Goal: Information Seeking & Learning: Learn about a topic

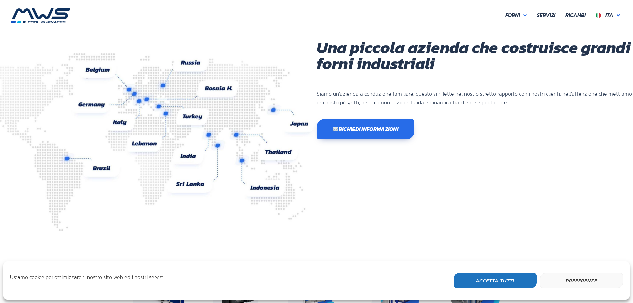
scroll to position [166, 0]
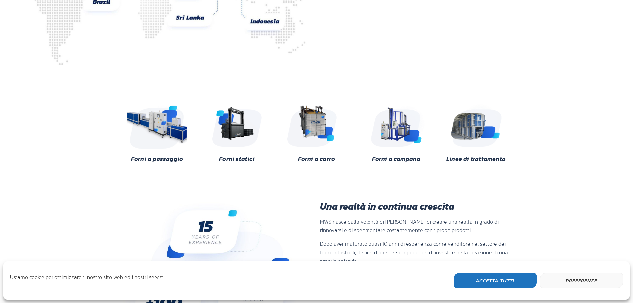
click at [162, 132] on img at bounding box center [157, 125] width 64 height 48
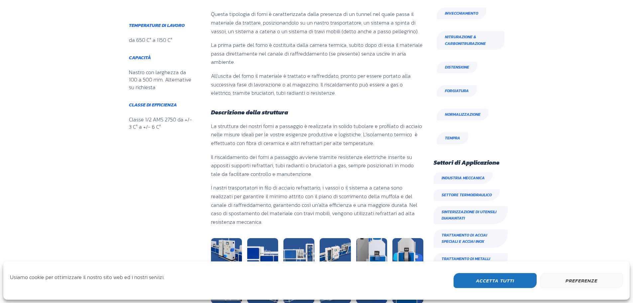
scroll to position [266, 0]
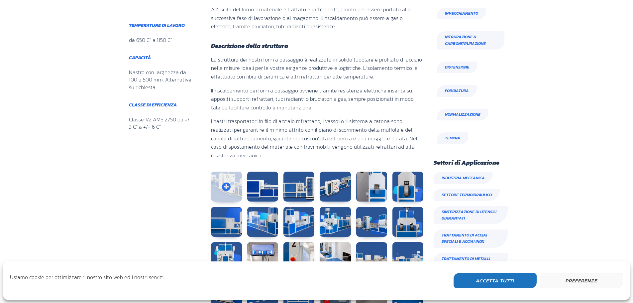
click at [231, 190] on link at bounding box center [226, 186] width 31 height 30
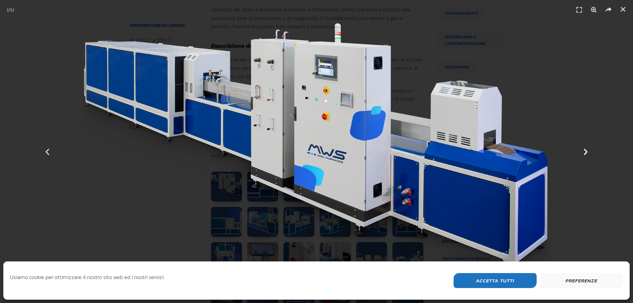
click at [583, 151] on icon "Next slide" at bounding box center [586, 151] width 8 height 8
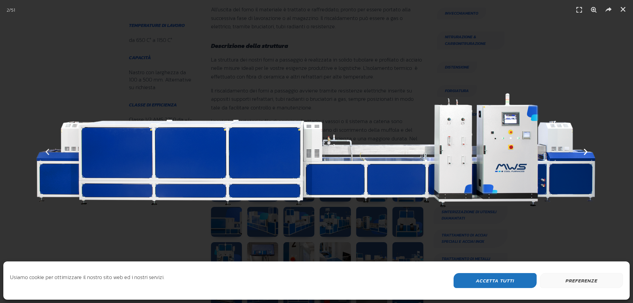
click at [583, 151] on icon "Next slide" at bounding box center [586, 151] width 8 height 8
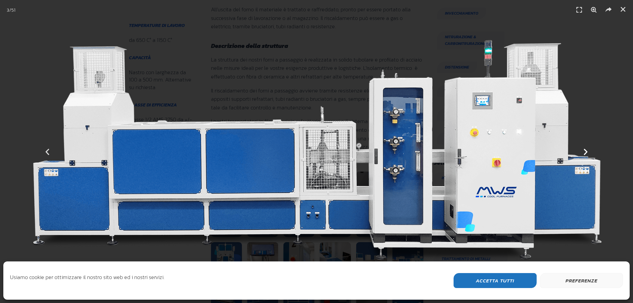
click at [583, 151] on icon "Next slide" at bounding box center [586, 151] width 8 height 8
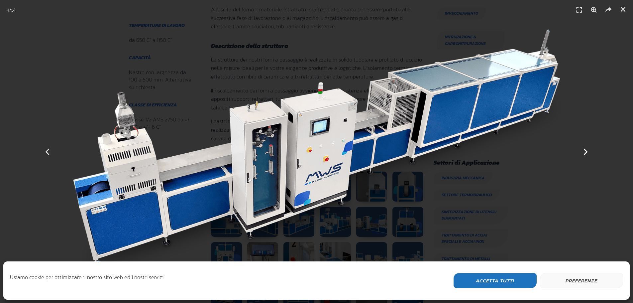
click at [583, 151] on icon "Next slide" at bounding box center [586, 151] width 8 height 8
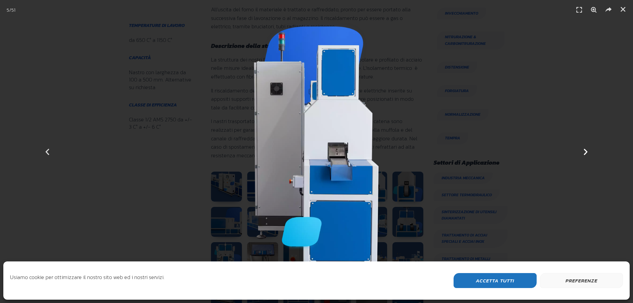
click at [583, 151] on icon "Next slide" at bounding box center [586, 151] width 8 height 8
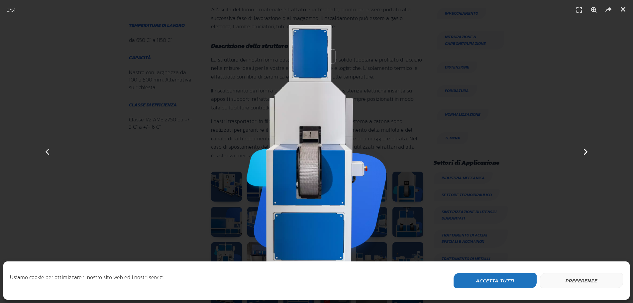
click at [583, 151] on icon "Next slide" at bounding box center [586, 151] width 8 height 8
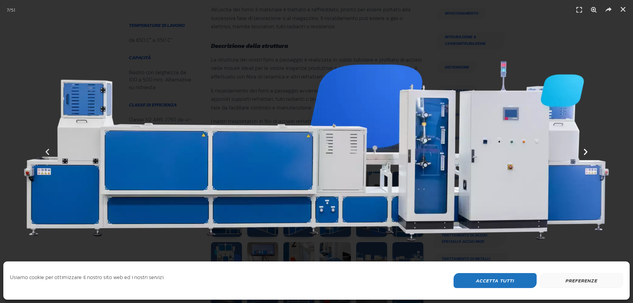
click at [583, 151] on icon "Next slide" at bounding box center [586, 151] width 8 height 8
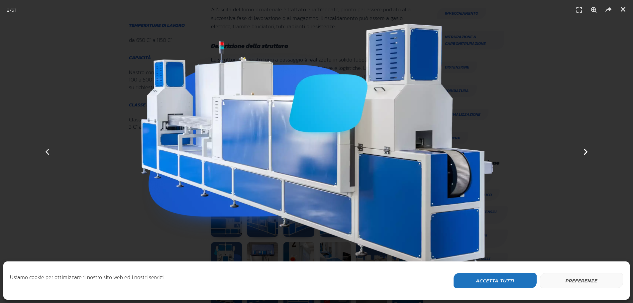
click at [583, 151] on icon "Next slide" at bounding box center [586, 151] width 8 height 8
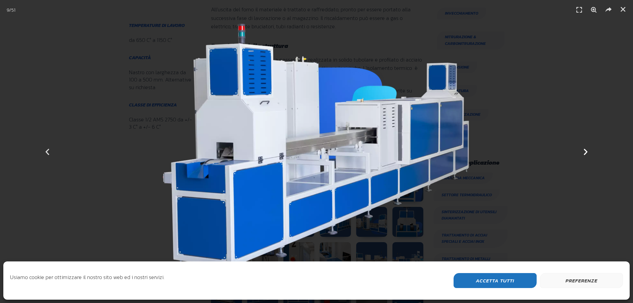
click at [583, 151] on icon "Next slide" at bounding box center [586, 151] width 8 height 8
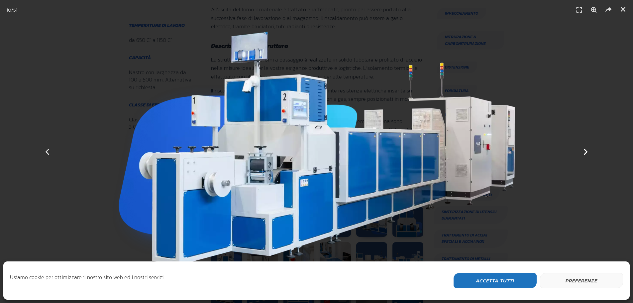
click at [583, 151] on icon "Next slide" at bounding box center [586, 151] width 8 height 8
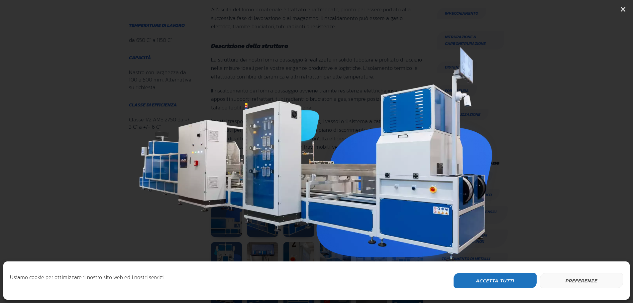
click at [583, 151] on icon "Next slide" at bounding box center [586, 151] width 8 height 8
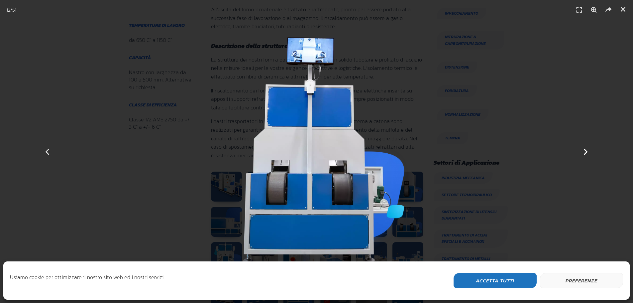
click at [584, 152] on icon "Next slide" at bounding box center [586, 151] width 8 height 8
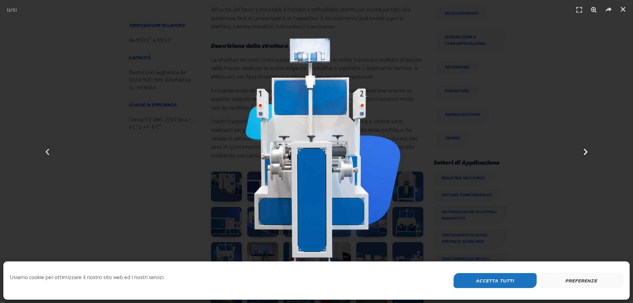
click at [584, 152] on icon "Next slide" at bounding box center [586, 151] width 8 height 8
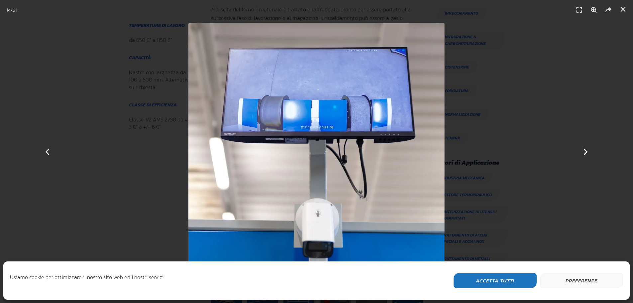
click at [584, 152] on icon "Next slide" at bounding box center [586, 151] width 8 height 8
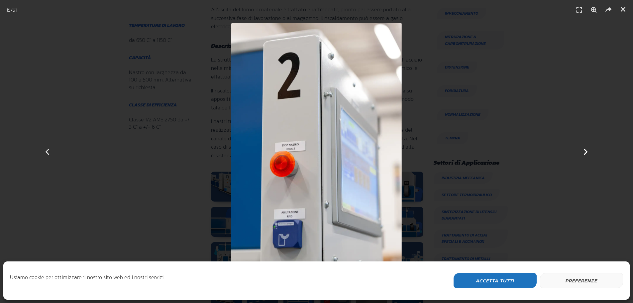
click at [585, 152] on icon "Next slide" at bounding box center [586, 151] width 8 height 8
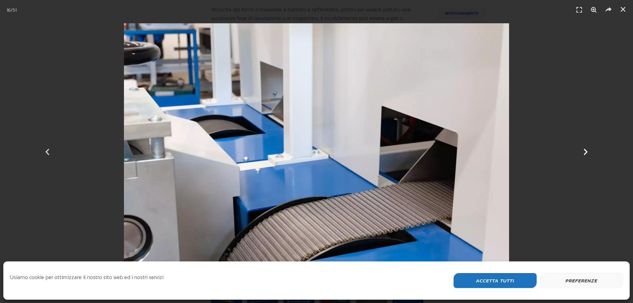
click at [585, 152] on icon "Next slide" at bounding box center [586, 151] width 8 height 8
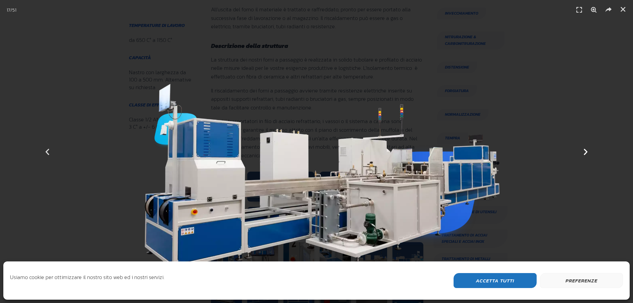
click at [585, 152] on icon "Next slide" at bounding box center [586, 151] width 8 height 8
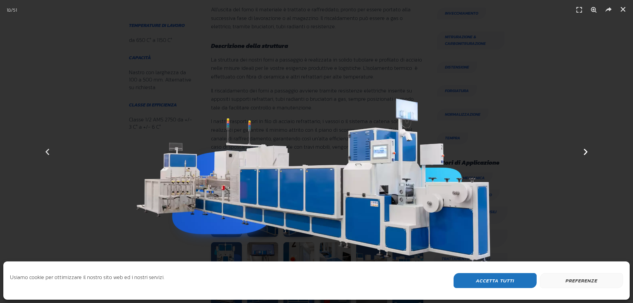
click at [585, 152] on icon "Next slide" at bounding box center [586, 151] width 8 height 8
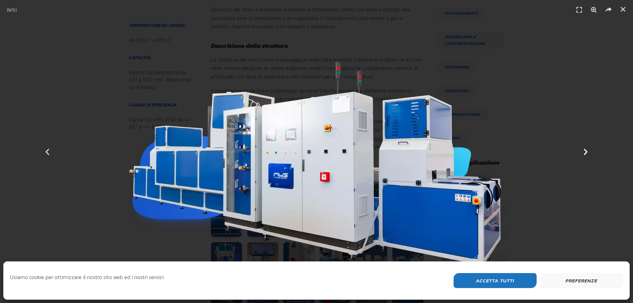
click at [585, 152] on icon "Next slide" at bounding box center [586, 151] width 8 height 8
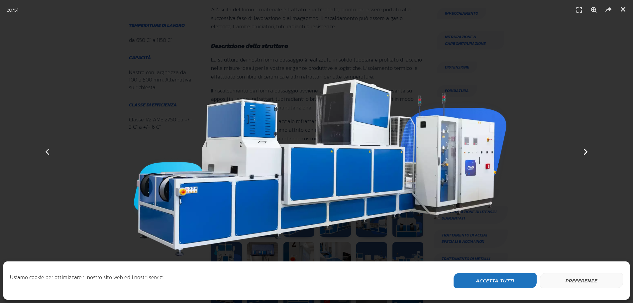
click at [586, 152] on icon "Next slide" at bounding box center [586, 151] width 8 height 8
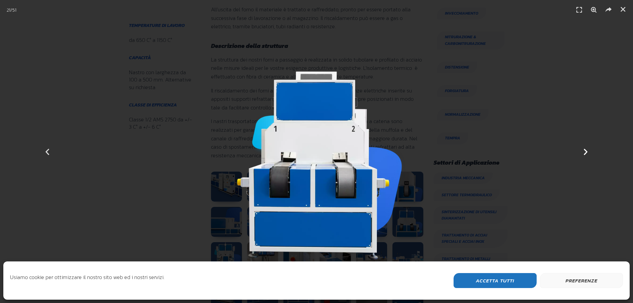
click at [586, 152] on icon "Next slide" at bounding box center [586, 151] width 8 height 8
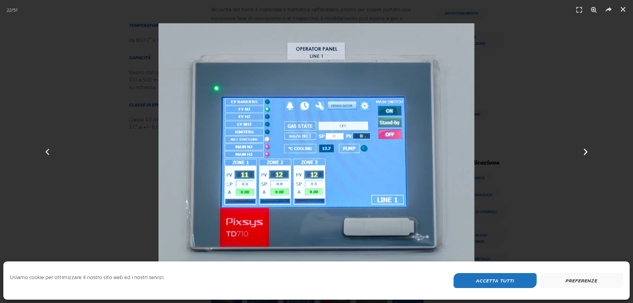
click at [587, 151] on icon "Next slide" at bounding box center [586, 151] width 8 height 8
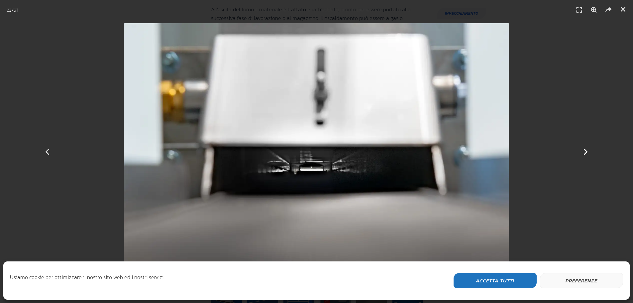
click at [586, 151] on icon "Next slide" at bounding box center [586, 151] width 8 height 8
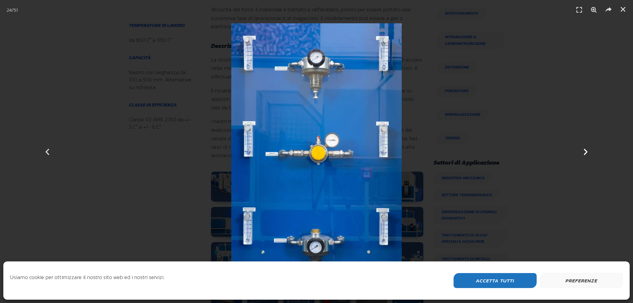
click at [584, 150] on icon "Next slide" at bounding box center [586, 151] width 8 height 8
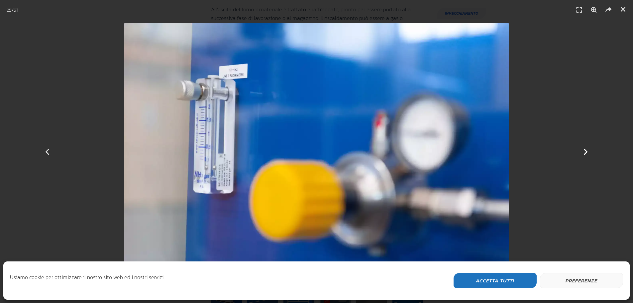
click at [584, 150] on icon "Next slide" at bounding box center [586, 151] width 8 height 8
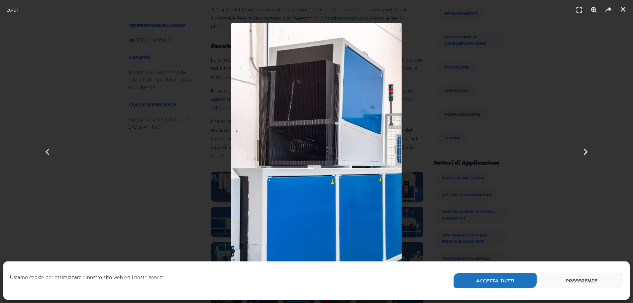
click at [584, 150] on icon "Next slide" at bounding box center [586, 151] width 8 height 8
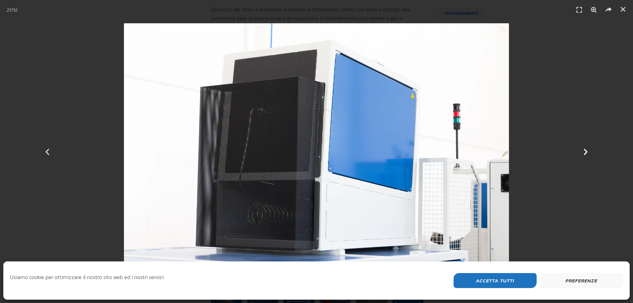
click at [584, 150] on icon "Next slide" at bounding box center [586, 151] width 8 height 8
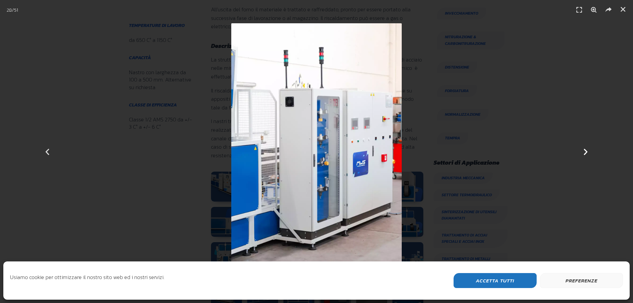
click at [584, 150] on icon "Next slide" at bounding box center [586, 151] width 8 height 8
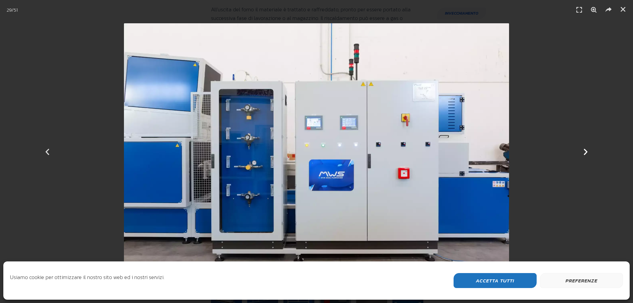
click at [584, 150] on icon "Next slide" at bounding box center [586, 151] width 8 height 8
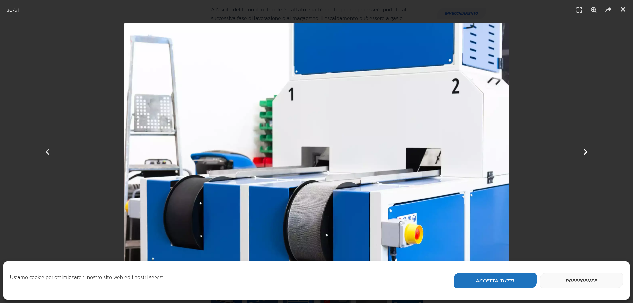
click at [584, 150] on icon "Next slide" at bounding box center [586, 151] width 8 height 8
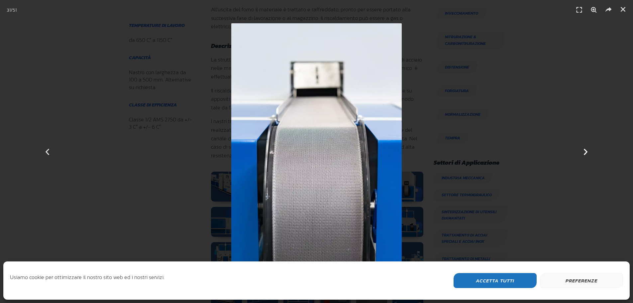
click at [584, 150] on icon "Next slide" at bounding box center [586, 151] width 8 height 8
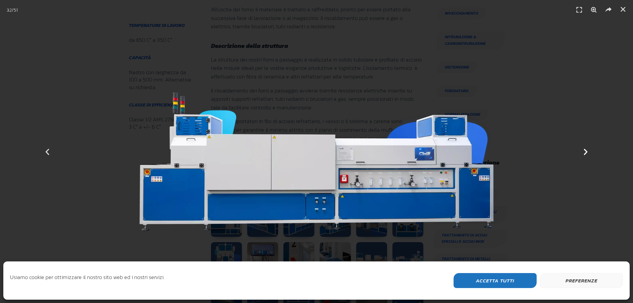
click at [584, 150] on icon "Next slide" at bounding box center [586, 151] width 8 height 8
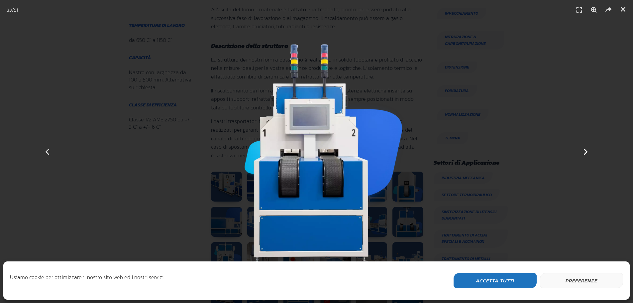
click at [586, 151] on icon "Next slide" at bounding box center [586, 151] width 8 height 8
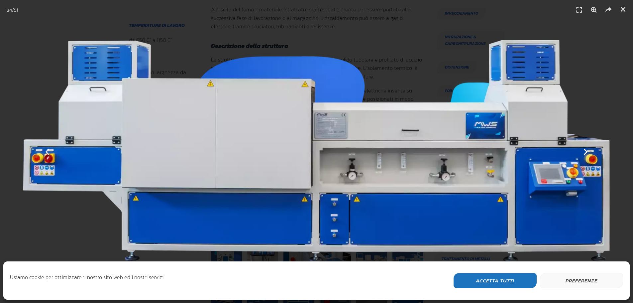
click at [586, 151] on icon "Next slide" at bounding box center [586, 151] width 8 height 8
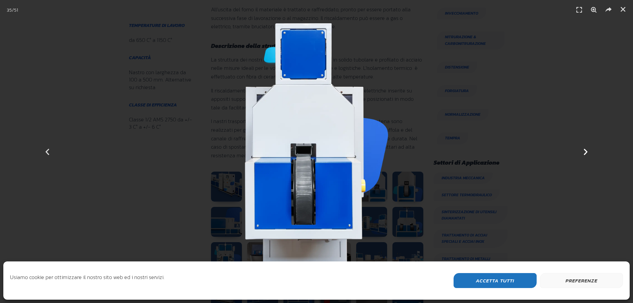
click at [586, 151] on icon "Next slide" at bounding box center [586, 151] width 8 height 8
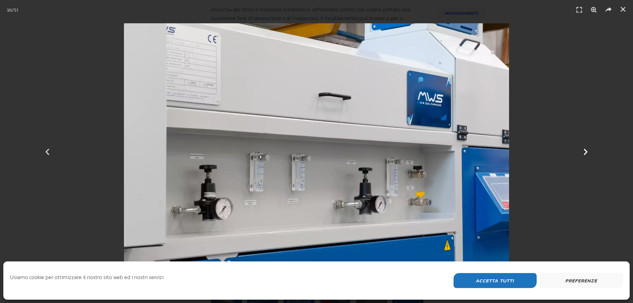
click at [586, 151] on icon "Next slide" at bounding box center [586, 151] width 8 height 8
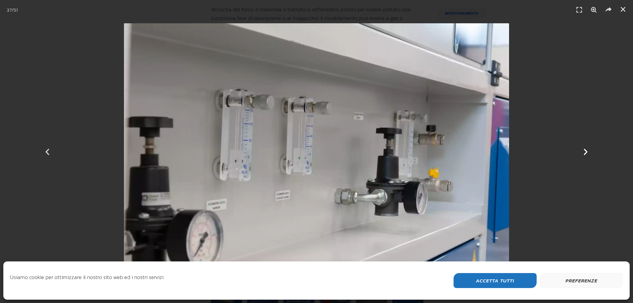
click at [586, 151] on icon "Next slide" at bounding box center [586, 151] width 8 height 8
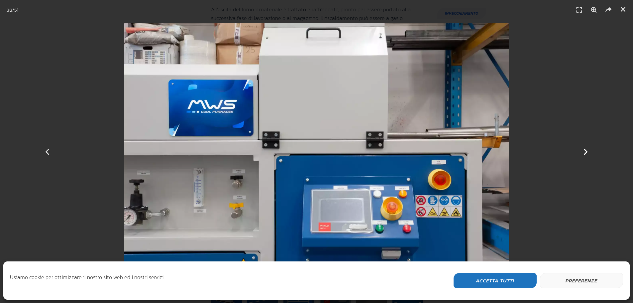
click at [584, 149] on icon "Next slide" at bounding box center [586, 151] width 8 height 8
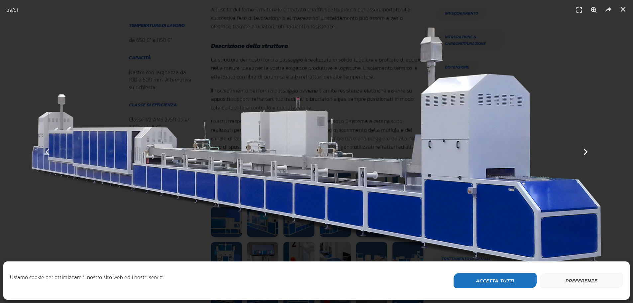
click at [585, 148] on icon "Next slide" at bounding box center [586, 151] width 8 height 8
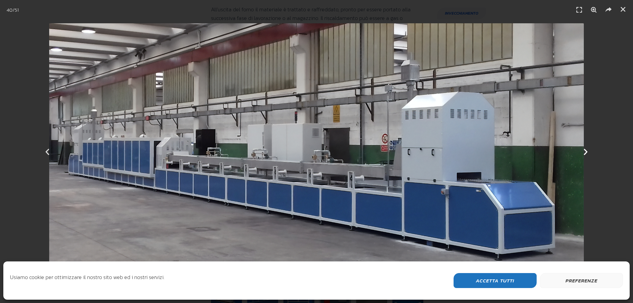
click at [585, 148] on icon "Next slide" at bounding box center [586, 151] width 8 height 8
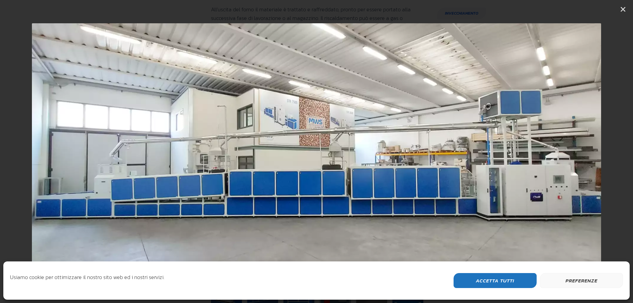
click at [585, 148] on icon "Next slide" at bounding box center [586, 151] width 8 height 8
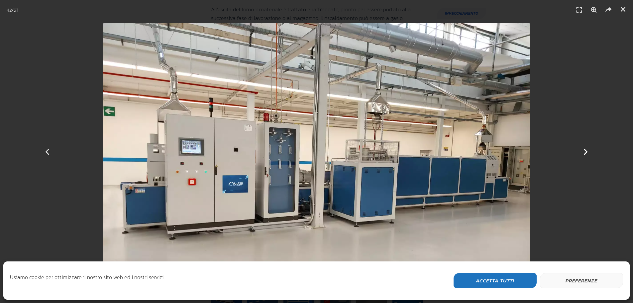
click at [585, 148] on icon "Next slide" at bounding box center [586, 151] width 8 height 8
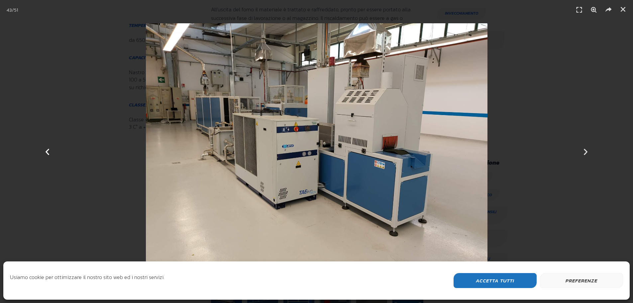
drag, startPoint x: 45, startPoint y: 150, endPoint x: 53, endPoint y: 151, distance: 8.4
click at [46, 150] on icon "Previous slide" at bounding box center [47, 151] width 8 height 8
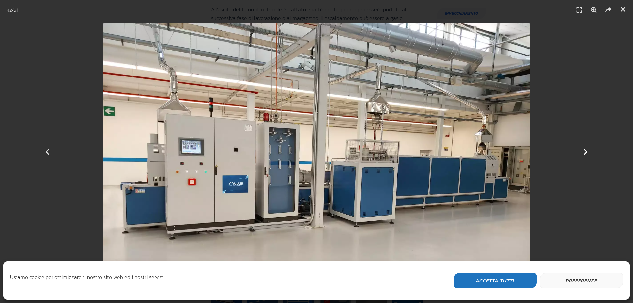
click at [586, 151] on icon "Next slide" at bounding box center [586, 151] width 8 height 8
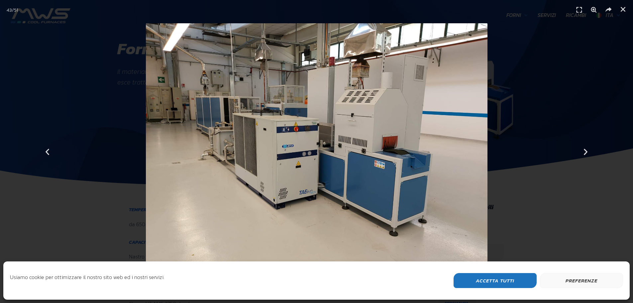
scroll to position [133, 0]
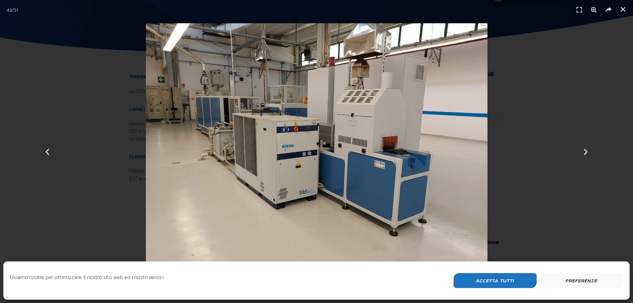
click at [288, 167] on img "43 / 51" at bounding box center [317, 151] width 342 height 256
click at [583, 149] on icon "Next slide" at bounding box center [586, 151] width 8 height 8
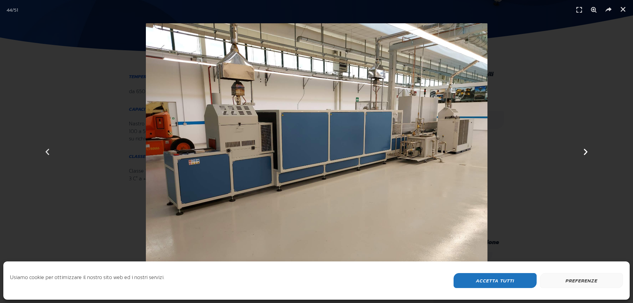
click at [587, 151] on icon "Next slide" at bounding box center [586, 151] width 8 height 8
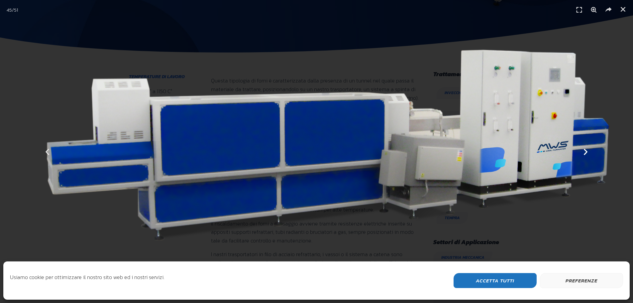
click at [587, 151] on icon "Next slide" at bounding box center [586, 151] width 8 height 8
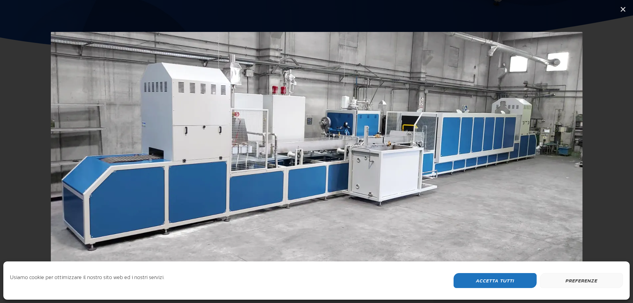
click at [587, 151] on icon "Next slide" at bounding box center [586, 151] width 8 height 8
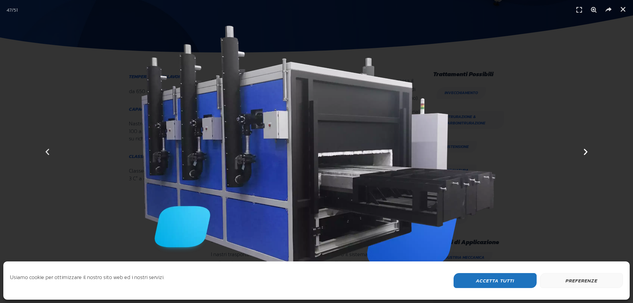
click at [587, 151] on icon "Next slide" at bounding box center [586, 151] width 8 height 8
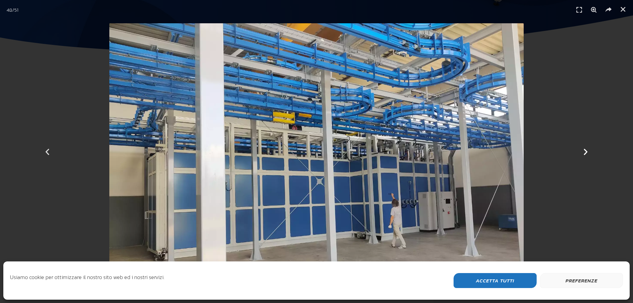
click at [587, 151] on icon "Next slide" at bounding box center [586, 151] width 8 height 8
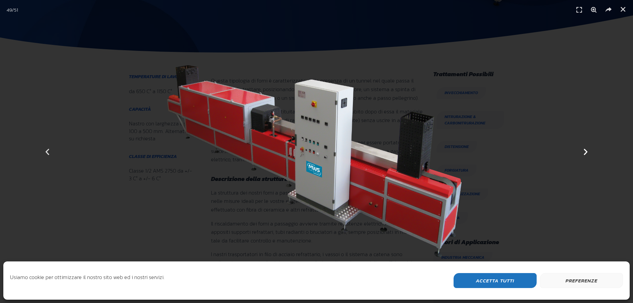
click at [587, 151] on icon "Next slide" at bounding box center [586, 151] width 8 height 8
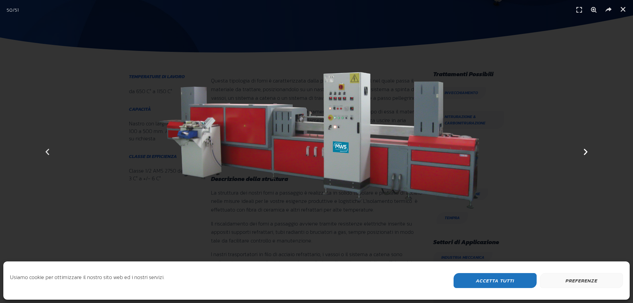
click at [587, 151] on icon "Next slide" at bounding box center [586, 151] width 8 height 8
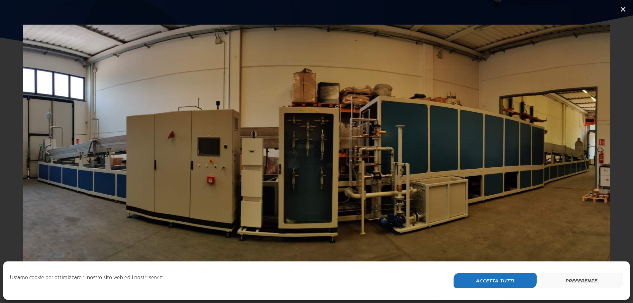
click at [587, 151] on icon "Next slide" at bounding box center [586, 151] width 8 height 8
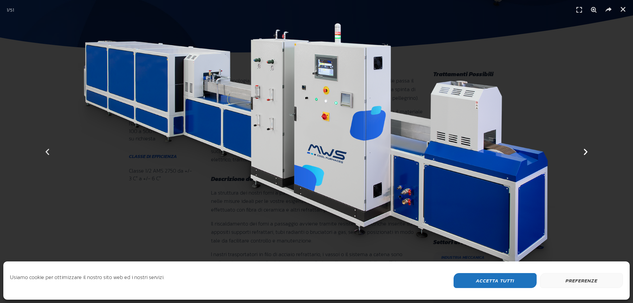
click at [586, 148] on icon "Next slide" at bounding box center [586, 151] width 8 height 8
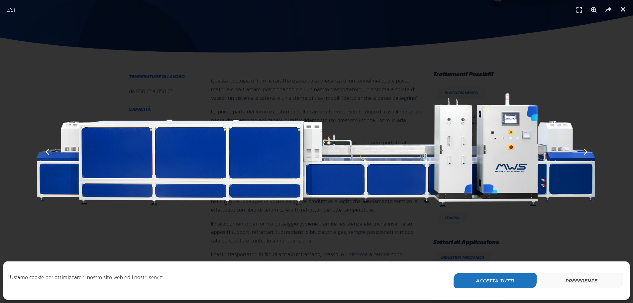
click at [586, 153] on icon "Next slide" at bounding box center [586, 151] width 8 height 8
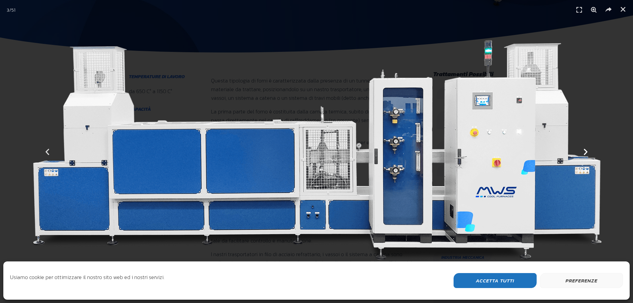
click at [586, 153] on icon "Next slide" at bounding box center [586, 151] width 8 height 8
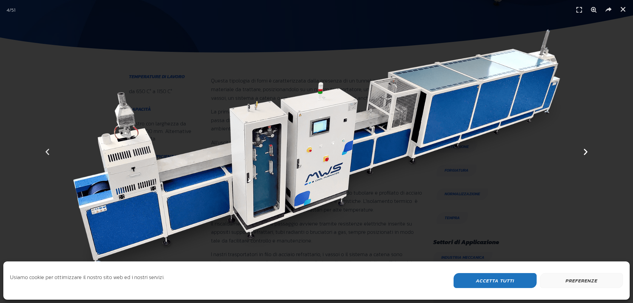
click at [586, 153] on icon "Next slide" at bounding box center [586, 151] width 8 height 8
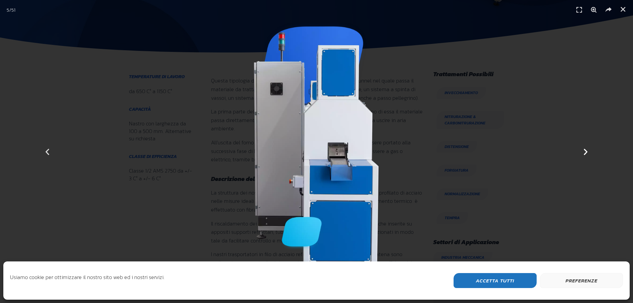
click at [586, 153] on icon "Next slide" at bounding box center [586, 151] width 8 height 8
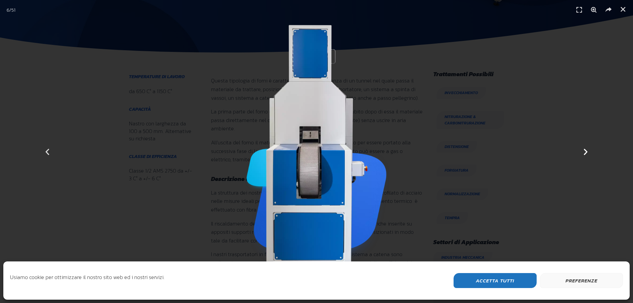
click at [586, 153] on icon "Next slide" at bounding box center [586, 151] width 8 height 8
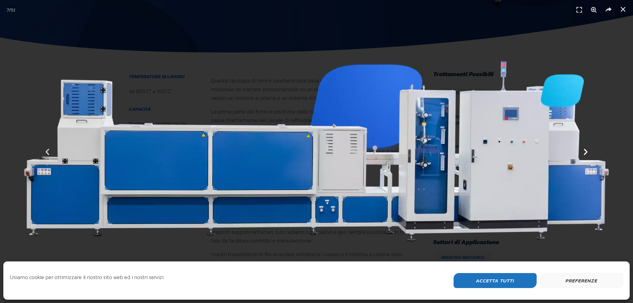
click at [586, 153] on icon "Next slide" at bounding box center [586, 151] width 8 height 8
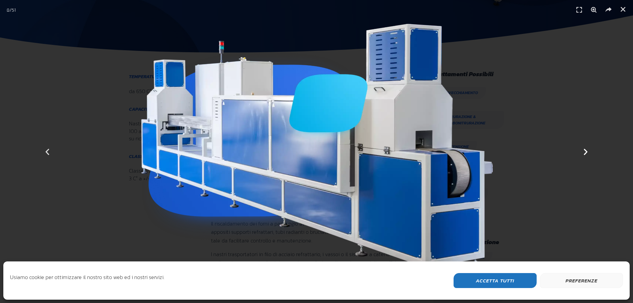
click at [586, 153] on icon "Next slide" at bounding box center [586, 151] width 8 height 8
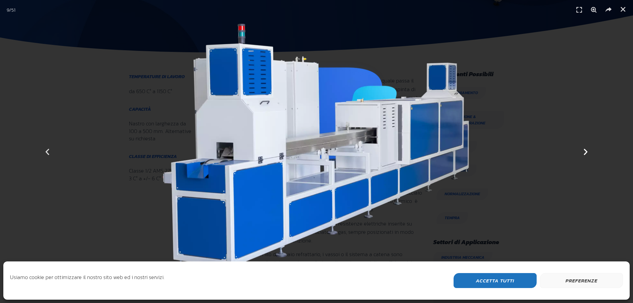
click at [586, 153] on icon "Next slide" at bounding box center [586, 151] width 8 height 8
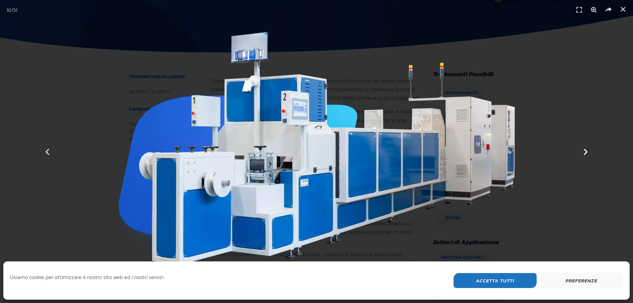
click at [586, 153] on icon "Next slide" at bounding box center [586, 151] width 8 height 8
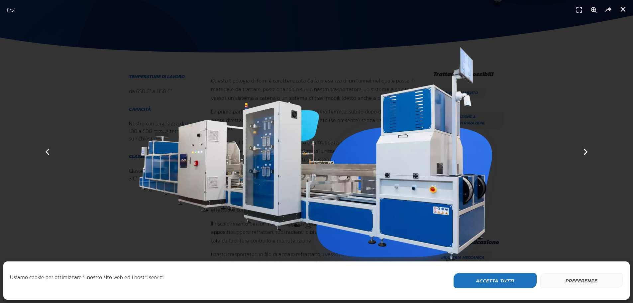
click at [586, 153] on icon "Next slide" at bounding box center [586, 151] width 8 height 8
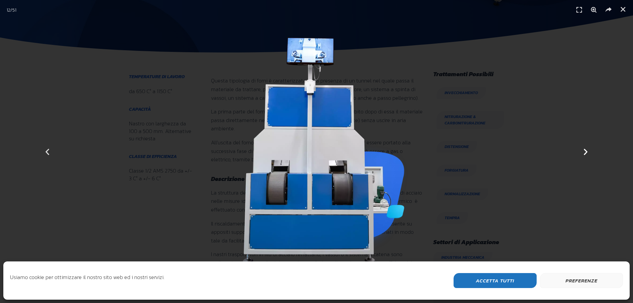
click at [586, 153] on icon "Next slide" at bounding box center [586, 151] width 8 height 8
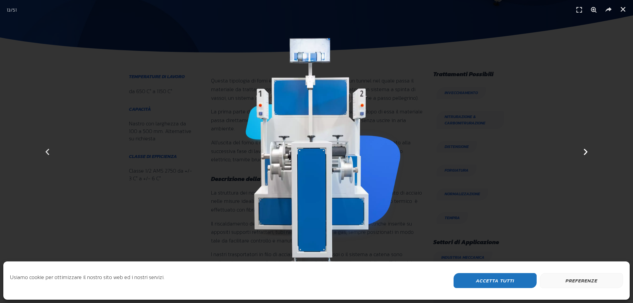
click at [586, 153] on icon "Next slide" at bounding box center [586, 151] width 8 height 8
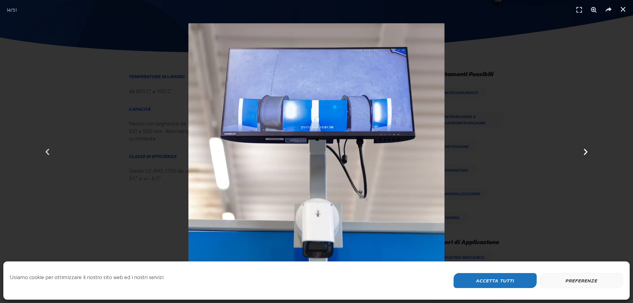
click at [586, 153] on icon "Next slide" at bounding box center [586, 151] width 8 height 8
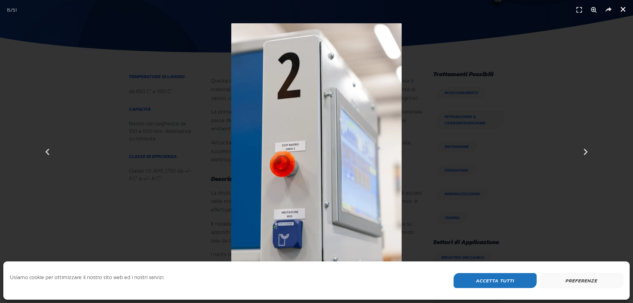
click at [624, 10] on icon "Chiudi (Esc)" at bounding box center [623, 9] width 7 height 7
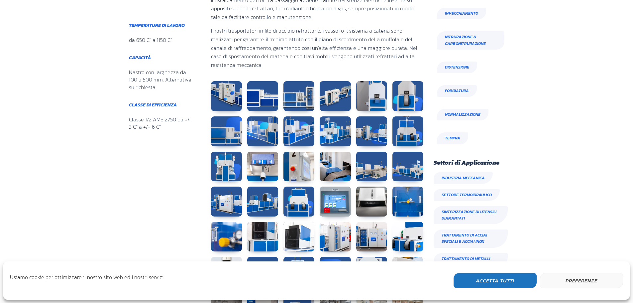
scroll to position [565, 0]
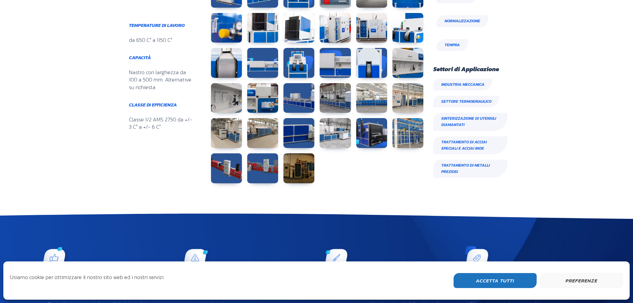
click at [460, 122] on span "Sinterizzazione di utensili diamantati" at bounding box center [470, 122] width 74 height 18
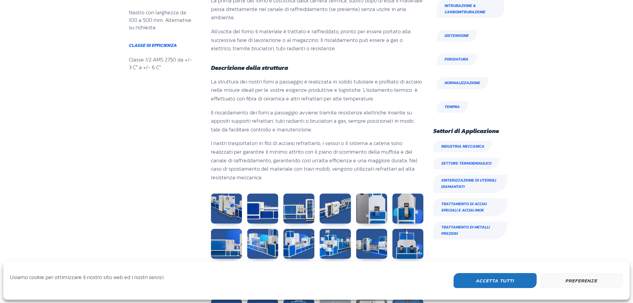
scroll to position [0, 0]
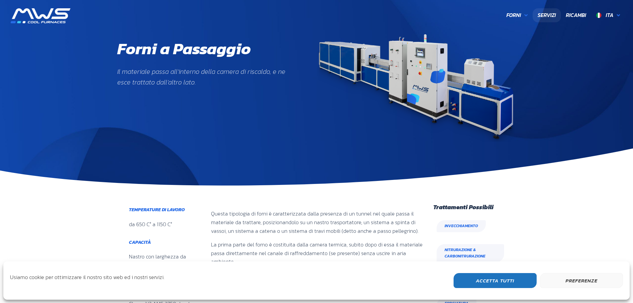
click at [551, 17] on span "Servizi" at bounding box center [547, 15] width 18 height 9
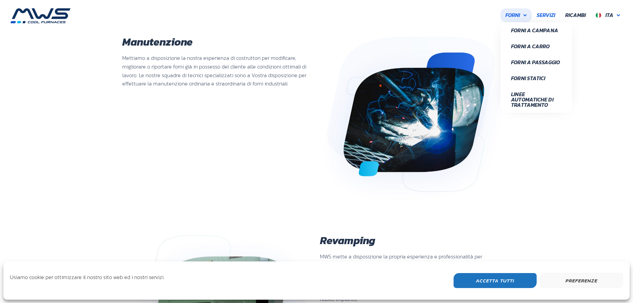
click at [523, 14] on link "Forni" at bounding box center [515, 15] width 31 height 14
click at [521, 94] on span "Linee Automatiche di Trattamento" at bounding box center [536, 99] width 51 height 16
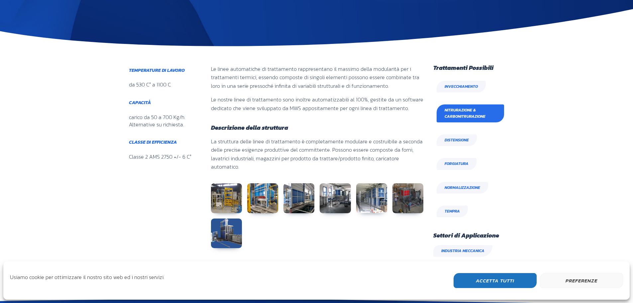
scroll to position [199, 0]
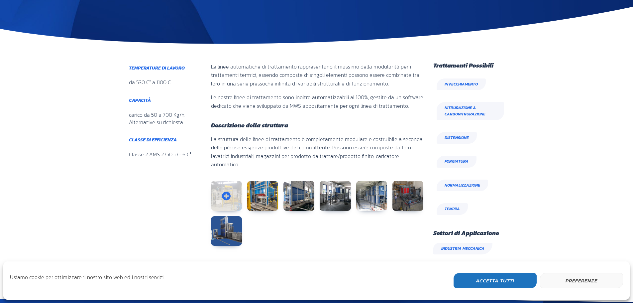
click at [233, 187] on link at bounding box center [226, 196] width 31 height 30
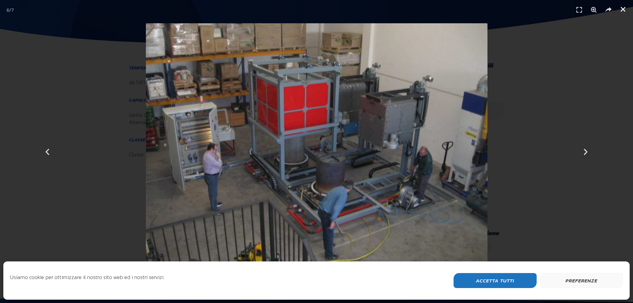
drag, startPoint x: 620, startPoint y: 8, endPoint x: 618, endPoint y: 11, distance: 3.9
click at [620, 7] on icon "Chiudi (Esc)" at bounding box center [623, 9] width 7 height 7
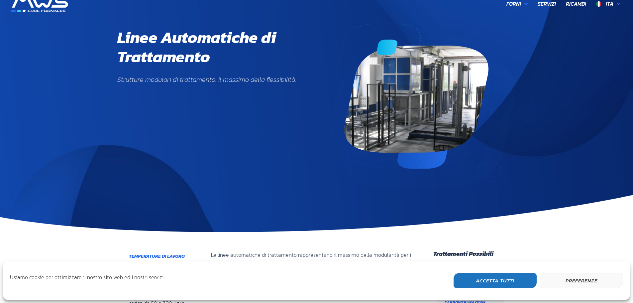
scroll to position [0, 0]
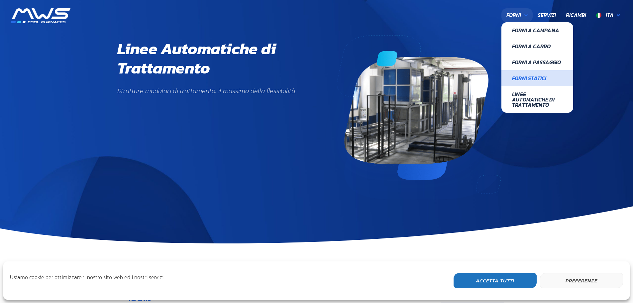
click at [523, 77] on span "Forni Statici" at bounding box center [537, 77] width 51 height 5
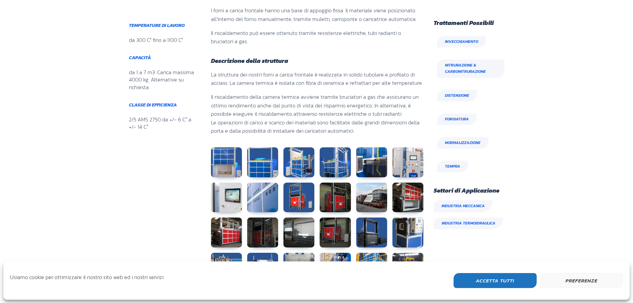
scroll to position [332, 0]
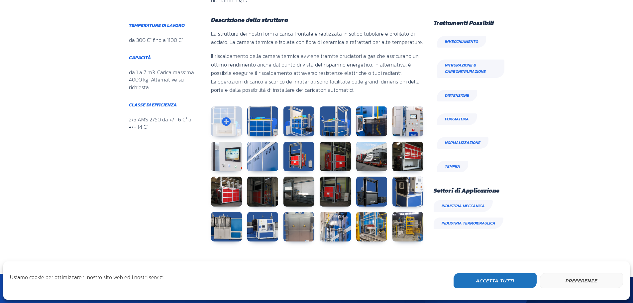
click at [220, 121] on link at bounding box center [226, 121] width 31 height 30
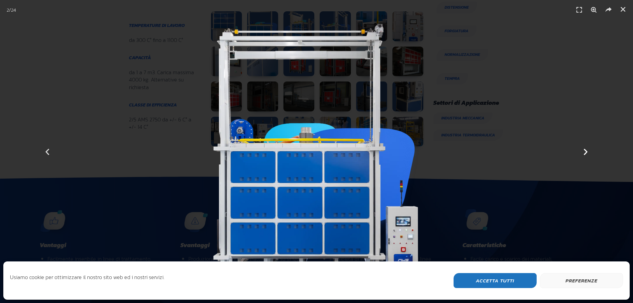
scroll to position [432, 0]
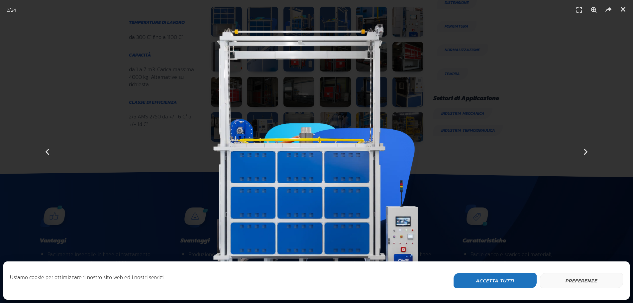
click at [496, 282] on button "Accetta Tutti" at bounding box center [495, 280] width 83 height 15
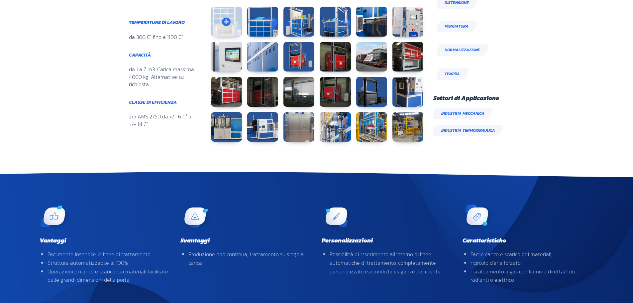
click at [229, 30] on link at bounding box center [226, 22] width 31 height 30
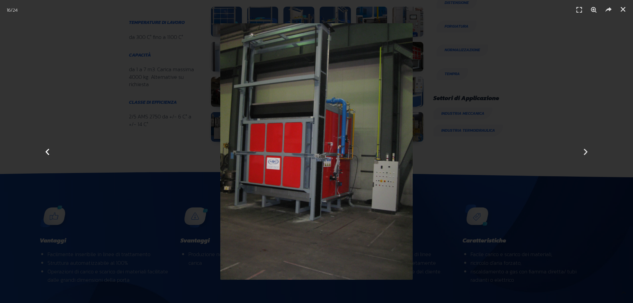
click at [42, 152] on div "Precedente" at bounding box center [47, 151] width 95 height 303
click at [625, 6] on icon "Chiudi (Esc)" at bounding box center [623, 9] width 7 height 7
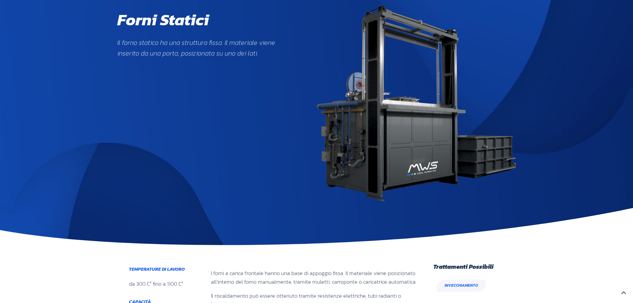
scroll to position [0, 0]
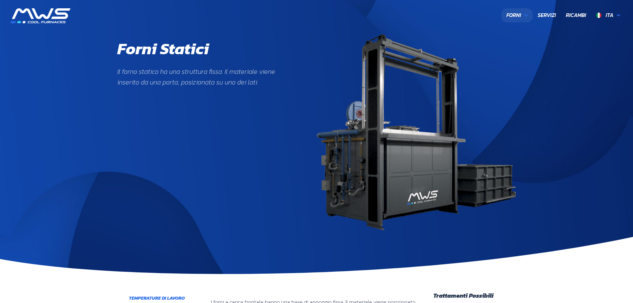
click at [520, 13] on span "Forni" at bounding box center [513, 15] width 15 height 9
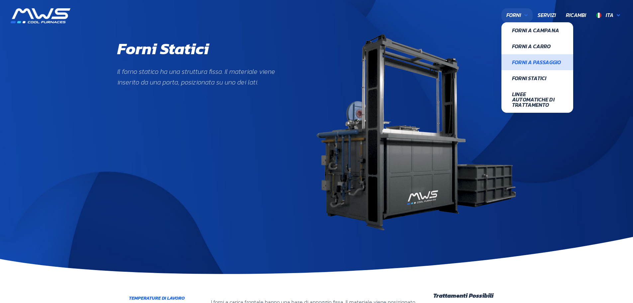
click at [529, 62] on span "Forni a Passaggio" at bounding box center [537, 61] width 51 height 5
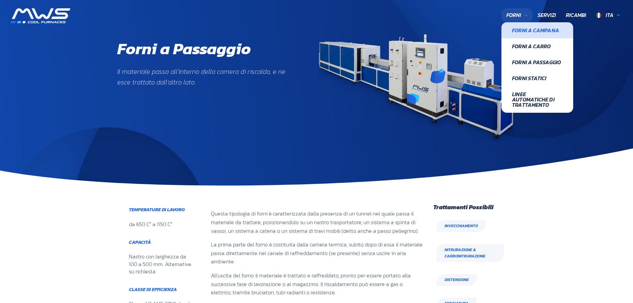
click at [520, 31] on span "Forni a Campana" at bounding box center [537, 30] width 51 height 5
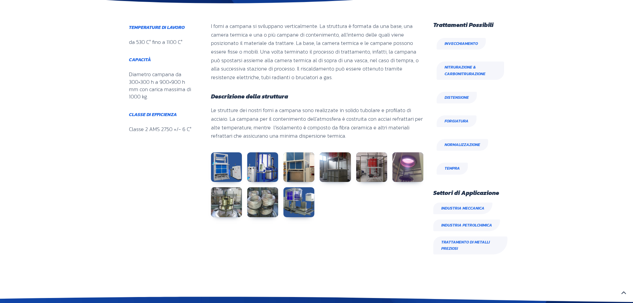
scroll to position [366, 0]
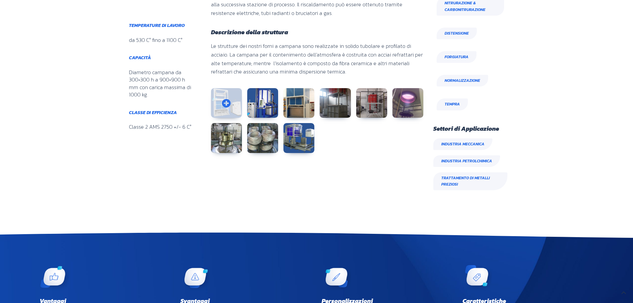
click at [227, 107] on link at bounding box center [226, 103] width 31 height 30
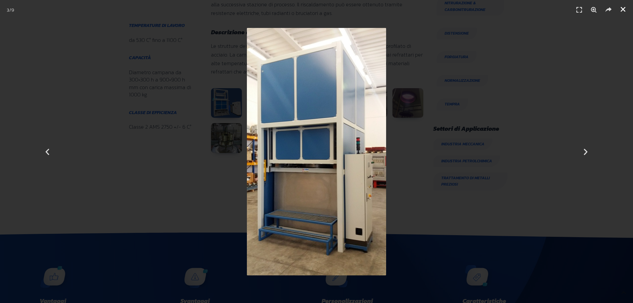
click at [624, 7] on icon "Chiudi (Esc)" at bounding box center [623, 9] width 7 height 7
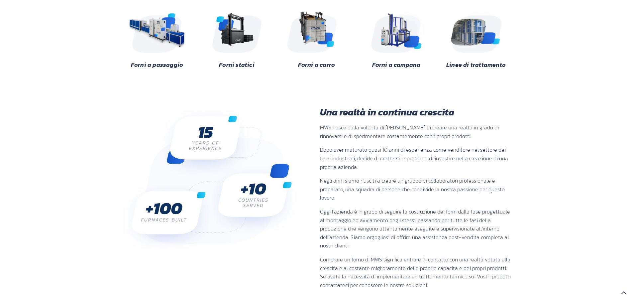
scroll to position [332, 0]
